Goal: Task Accomplishment & Management: Manage account settings

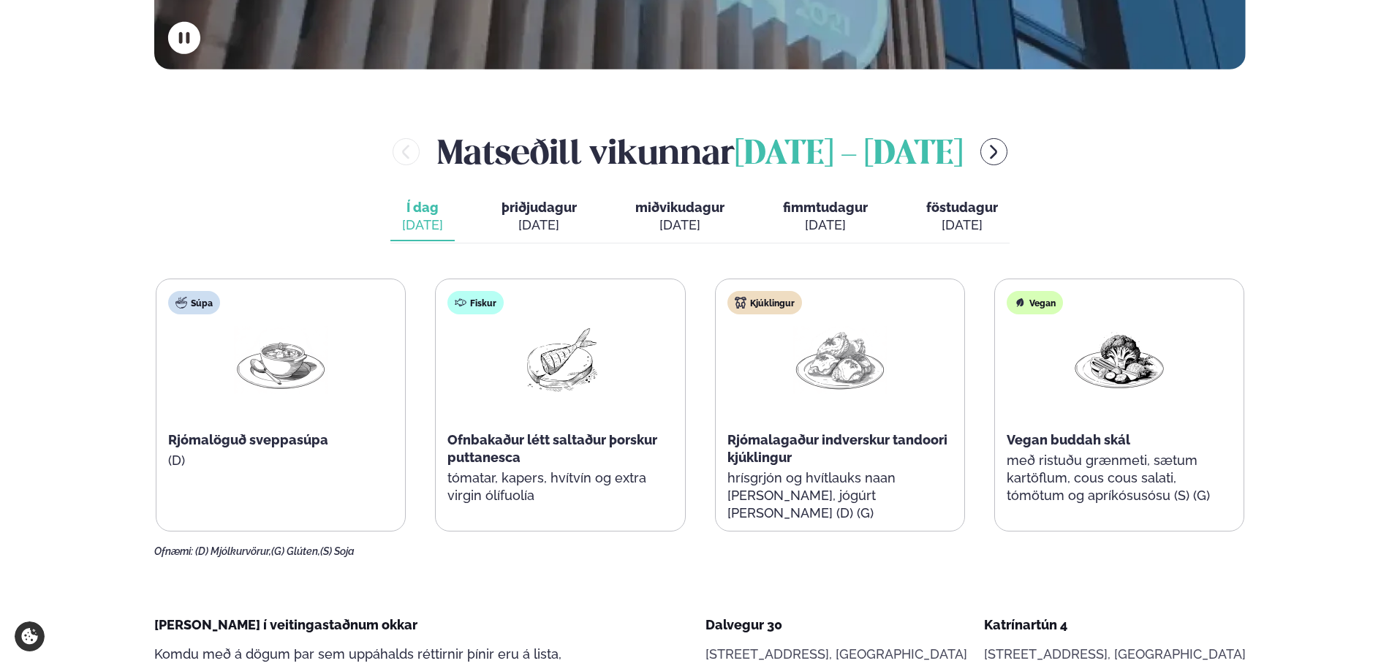
scroll to position [585, 0]
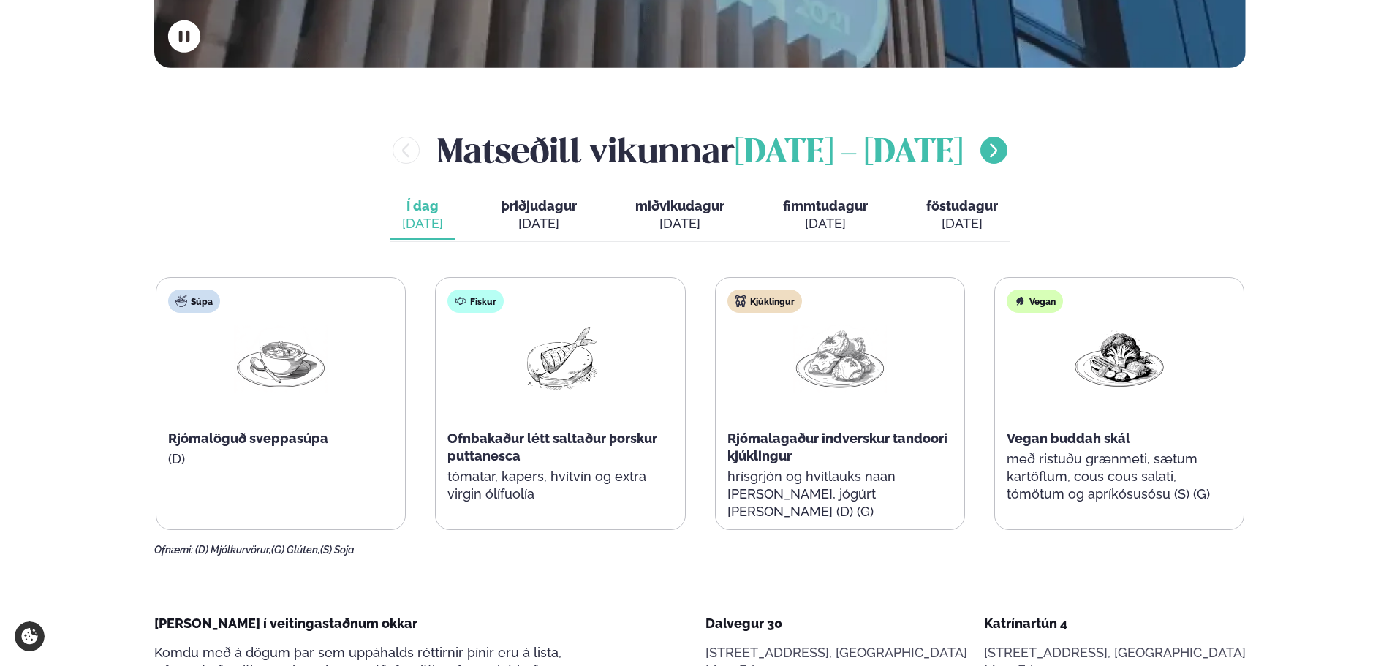
click at [1003, 155] on icon "menu-btn-right" at bounding box center [994, 151] width 18 height 18
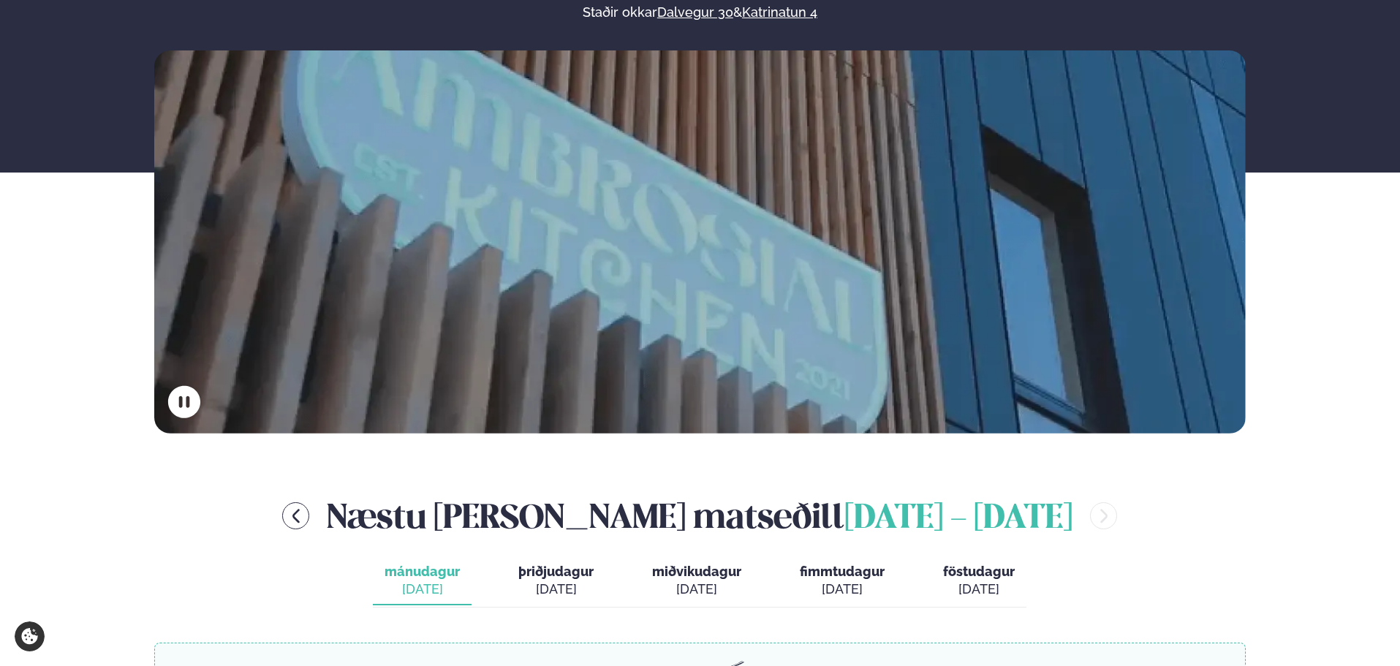
scroll to position [0, 0]
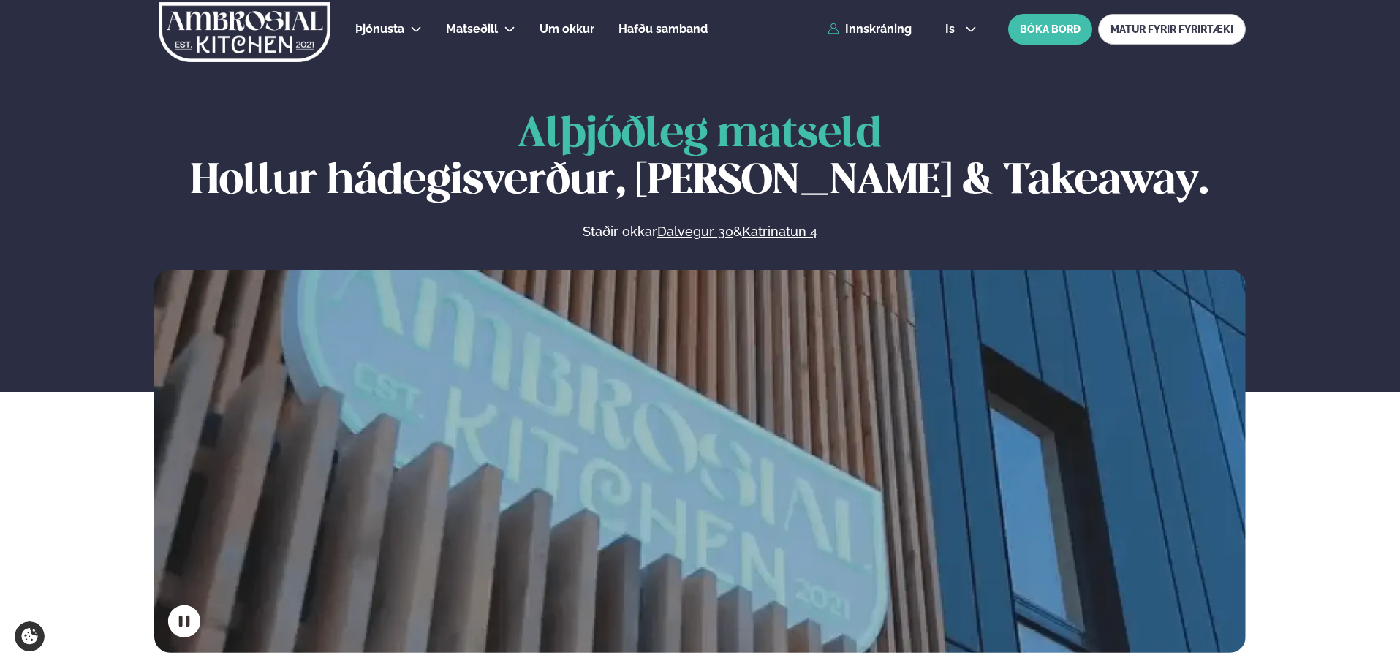
drag, startPoint x: 865, startPoint y: 29, endPoint x: 879, endPoint y: 50, distance: 24.7
click at [865, 29] on link "Innskráning" at bounding box center [870, 29] width 84 height 13
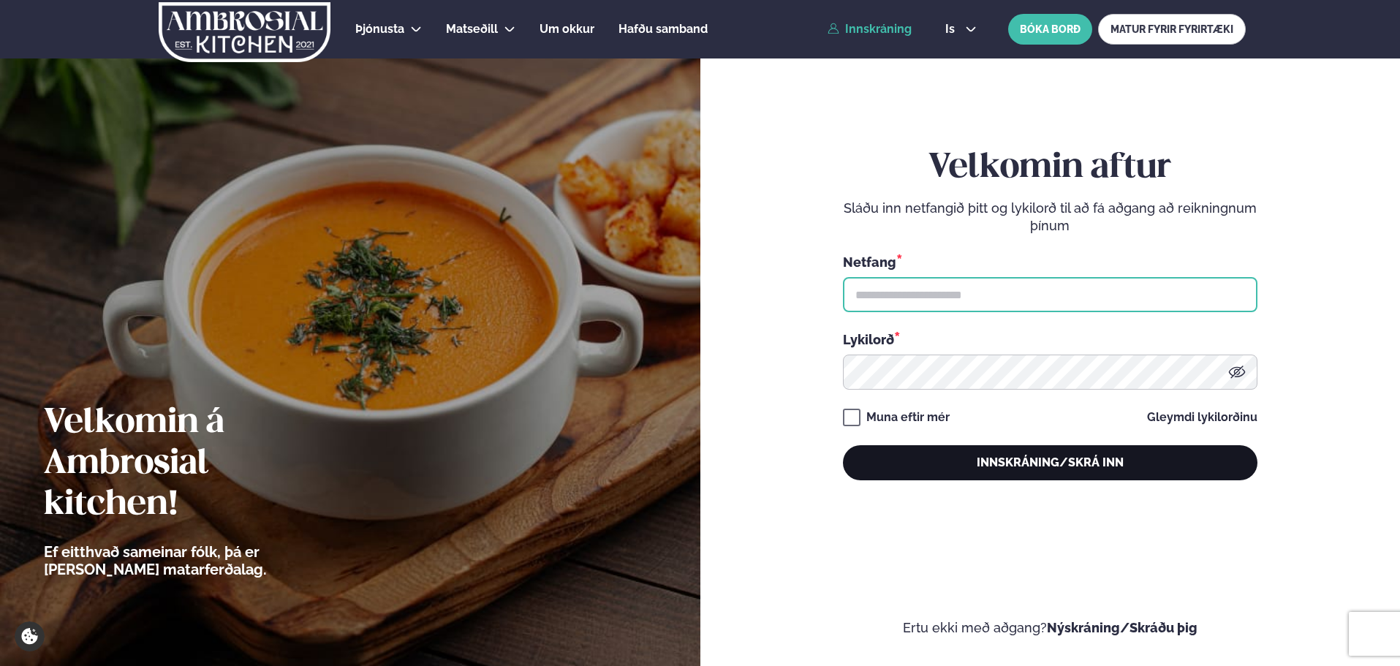
type input "**********"
click at [1004, 461] on button "Innskráning/Skrá inn" at bounding box center [1050, 462] width 415 height 35
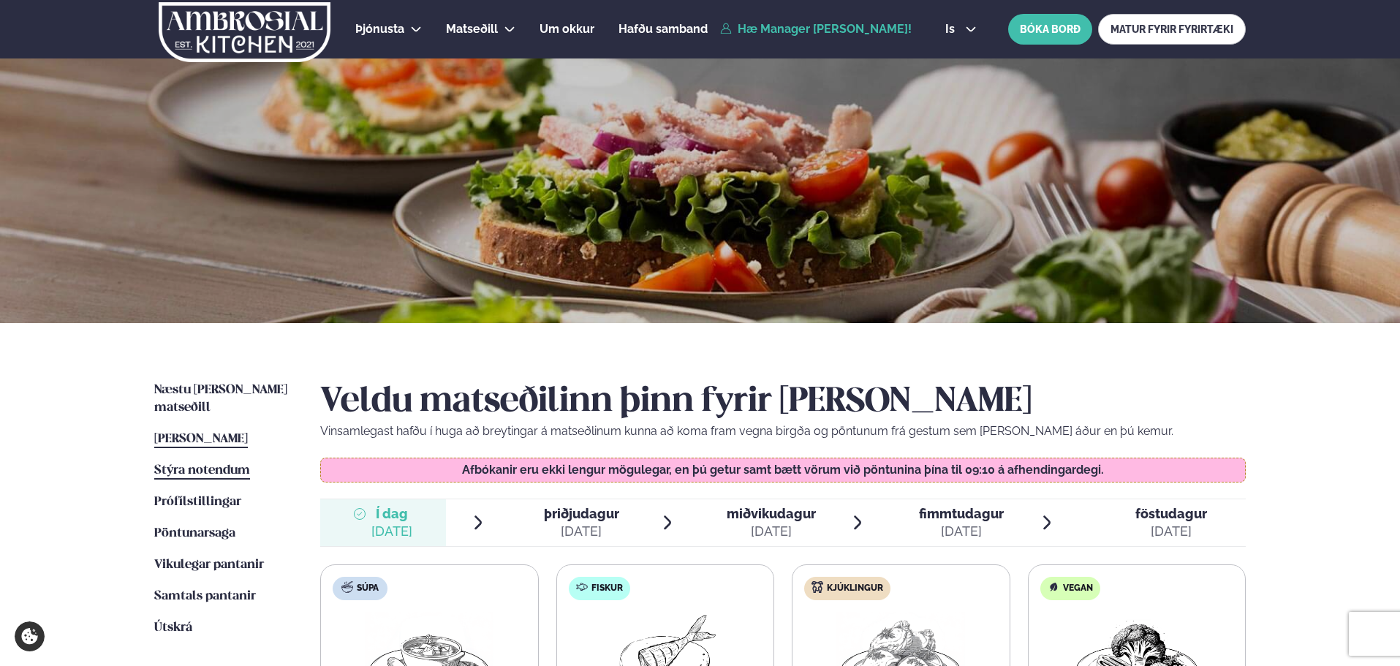
click at [204, 464] on span "Stýra notendum" at bounding box center [202, 470] width 96 height 12
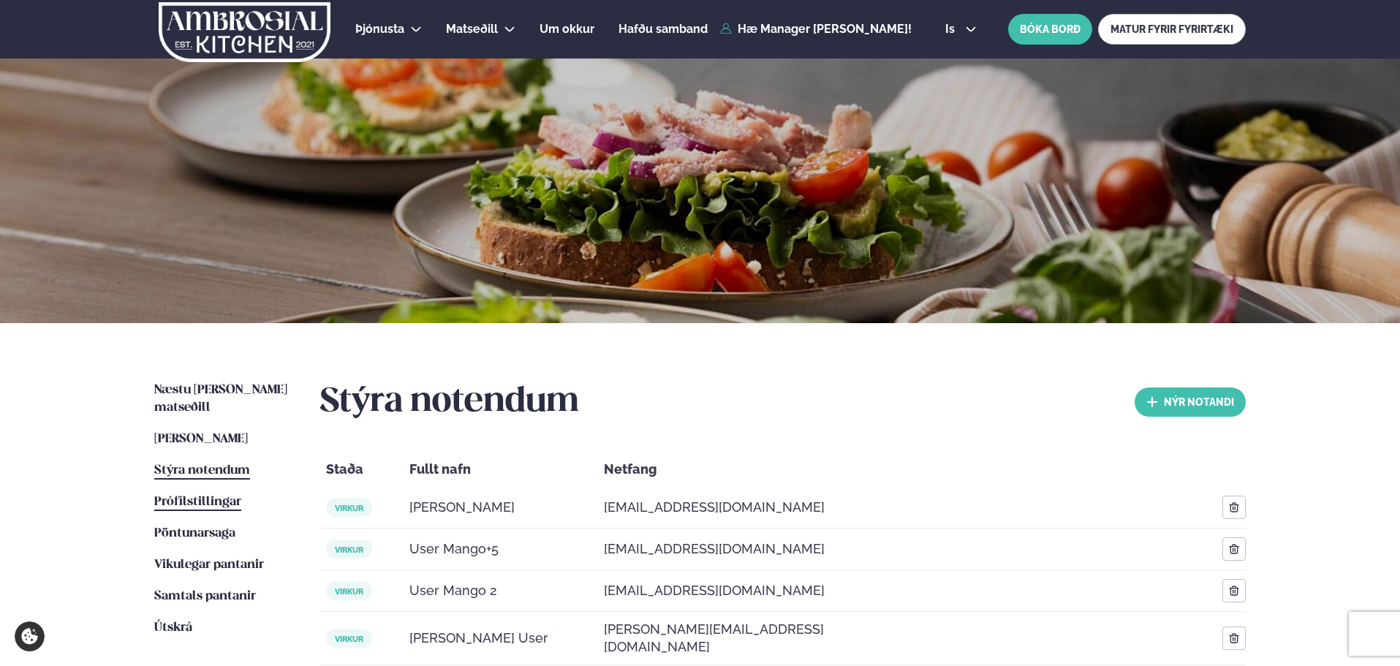
click at [206, 496] on span "Prófílstillingar" at bounding box center [197, 502] width 87 height 12
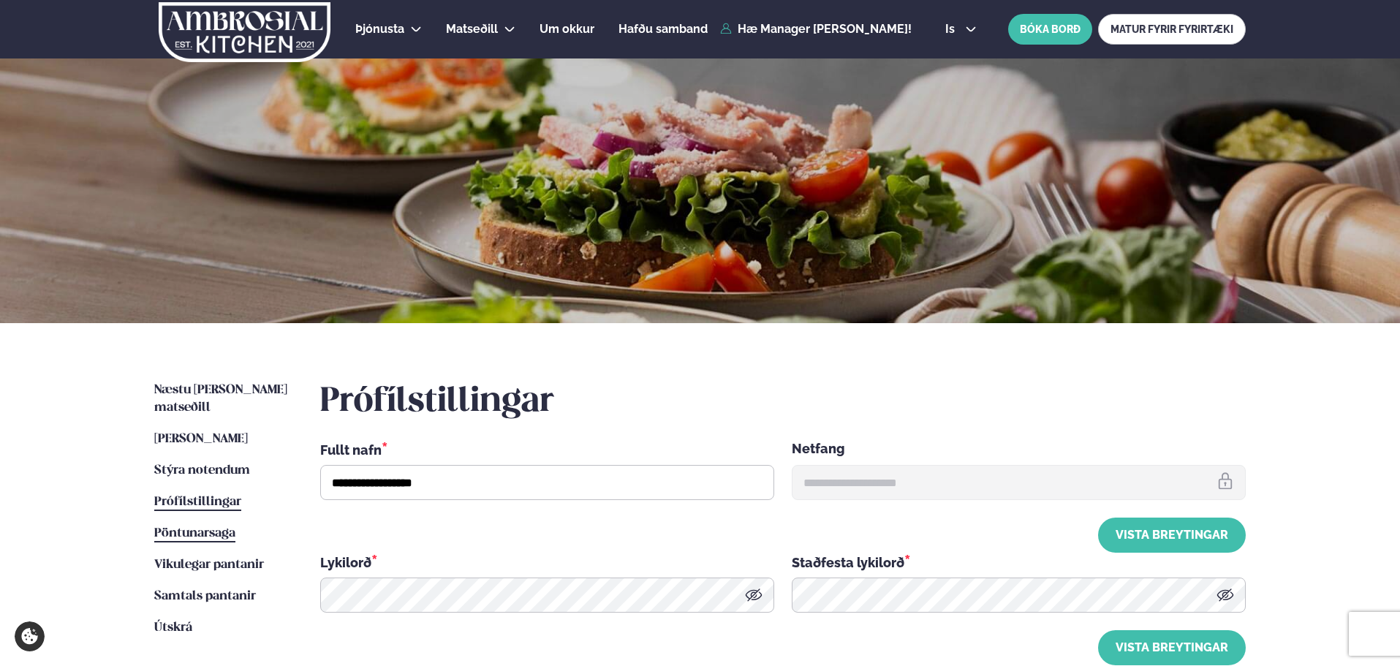
click at [206, 527] on span "Pöntunarsaga" at bounding box center [194, 533] width 81 height 12
